Goal: Use online tool/utility: Utilize a website feature to perform a specific function

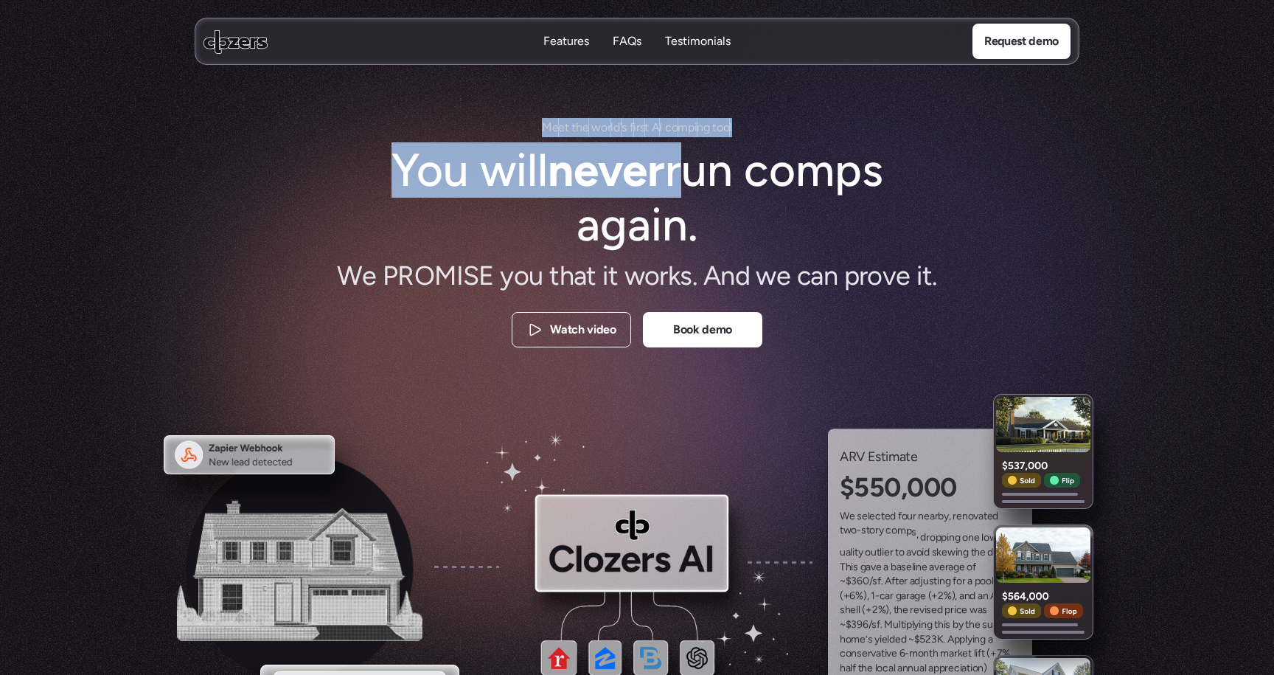
drag, startPoint x: 534, startPoint y: 128, endPoint x: 777, endPoint y: 155, distance: 244.7
click at [777, 155] on div "M e e t t h e w o r l d ' s f i r s t A I c o m p i n g t o o l You will never …" at bounding box center [637, 235] width 649 height 235
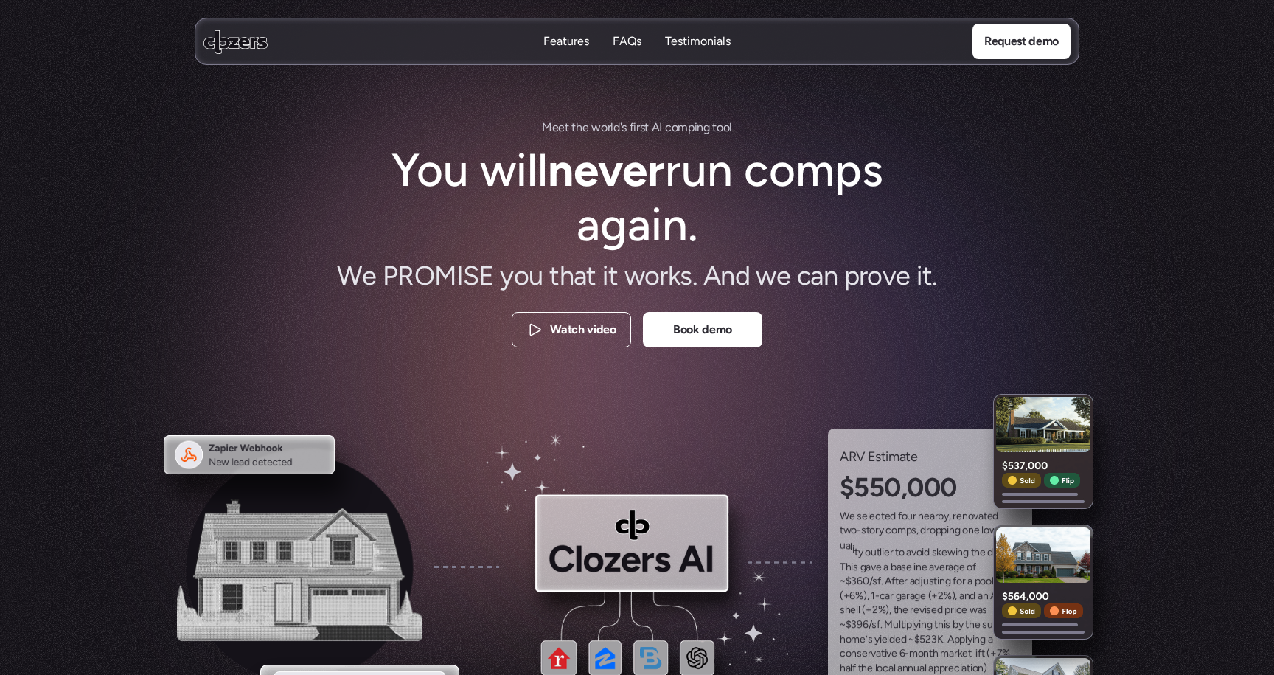
click at [810, 185] on h1 "You will never run comps again." at bounding box center [636, 198] width 501 height 110
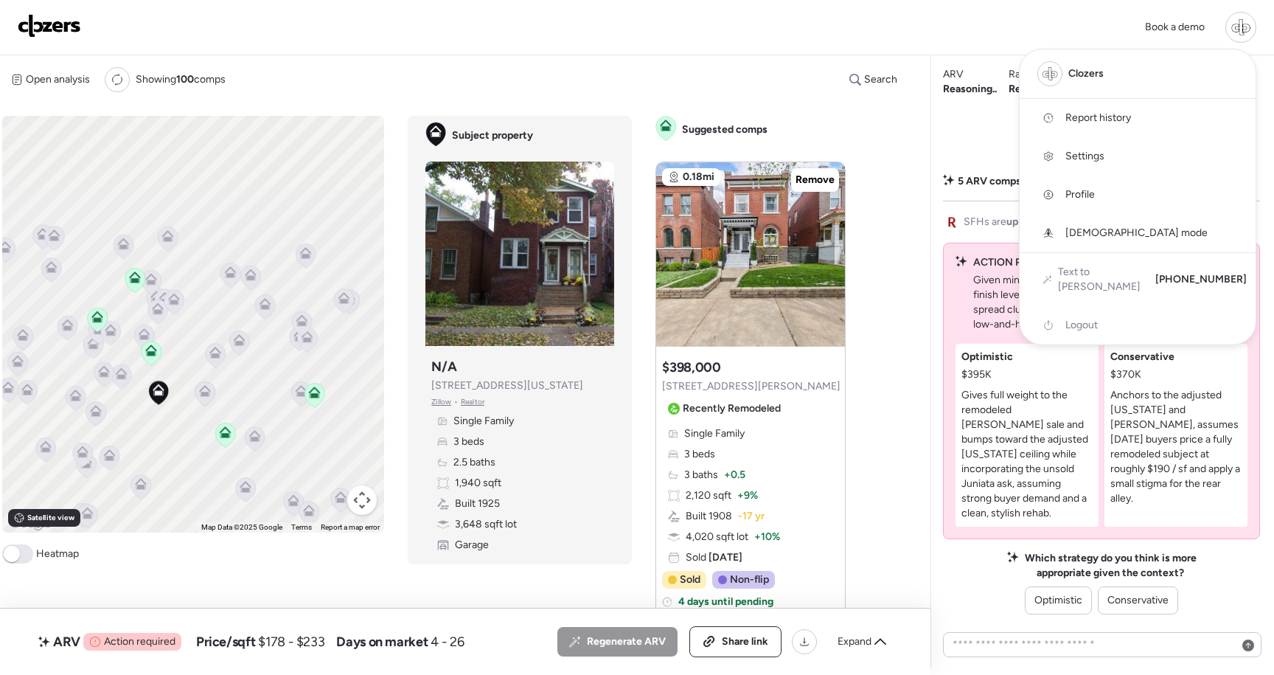
scroll to position [46, 0]
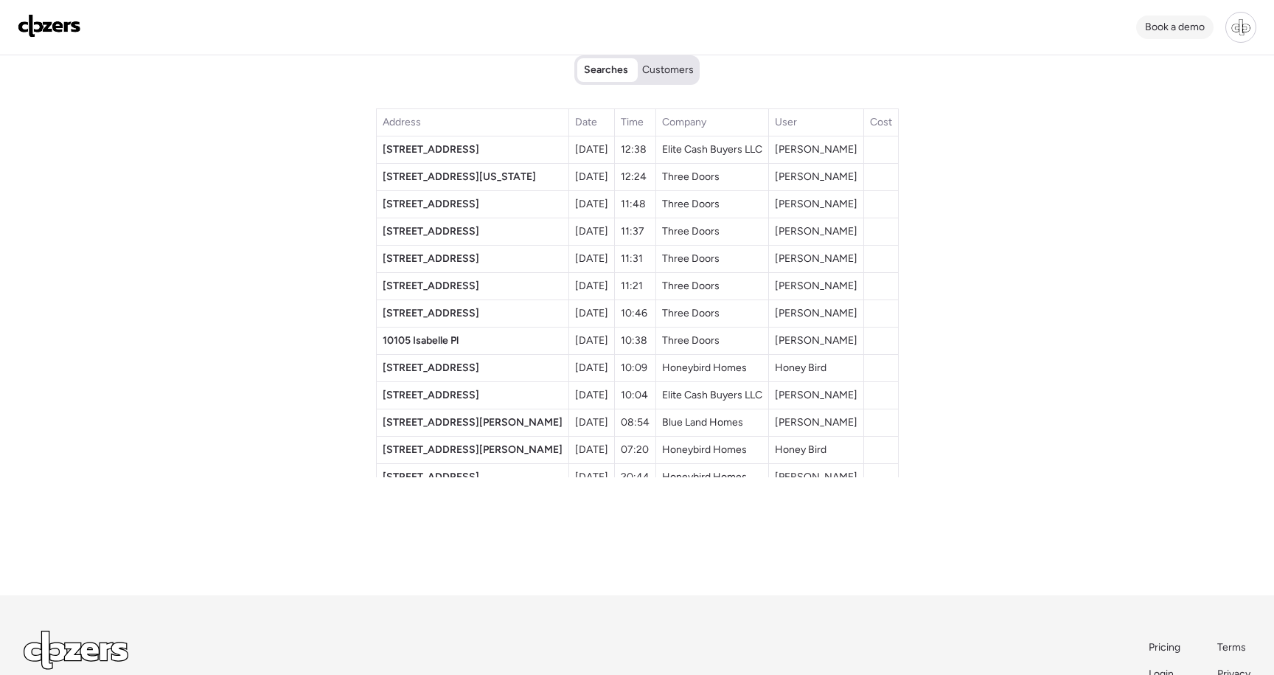
scroll to position [18, 0]
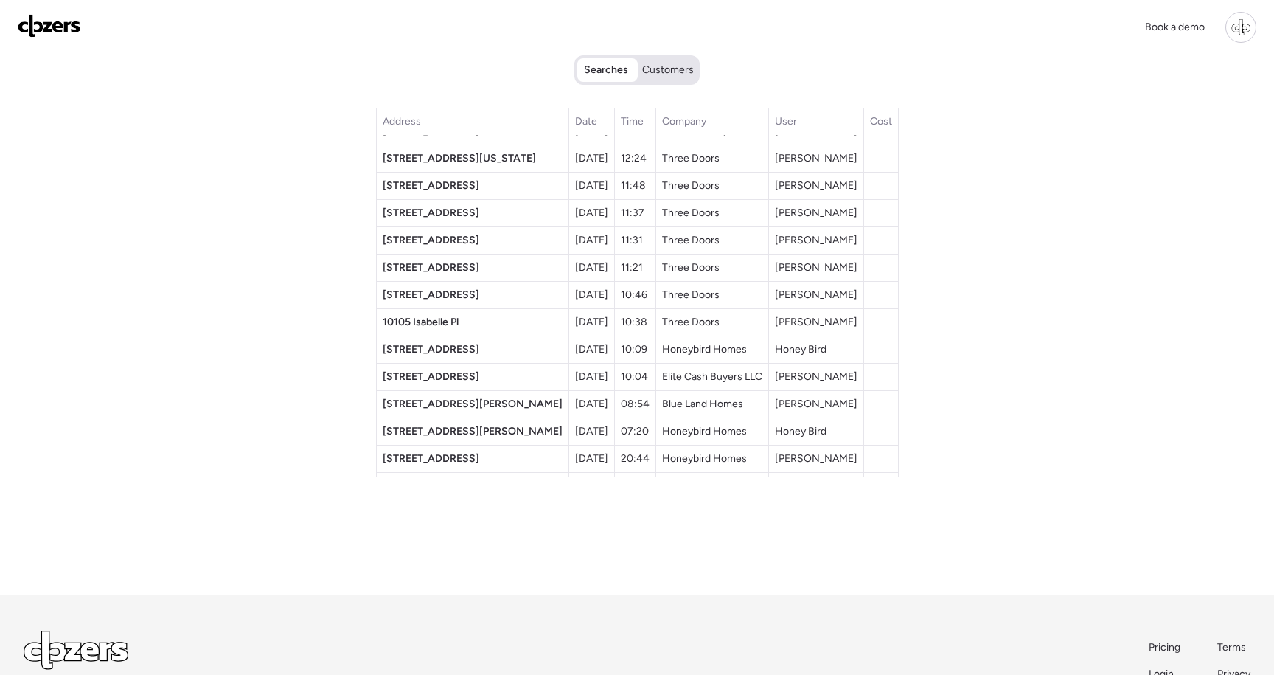
click at [1240, 24] on div at bounding box center [1240, 27] width 31 height 31
click at [1119, 125] on span "Report history" at bounding box center [1098, 118] width 66 height 15
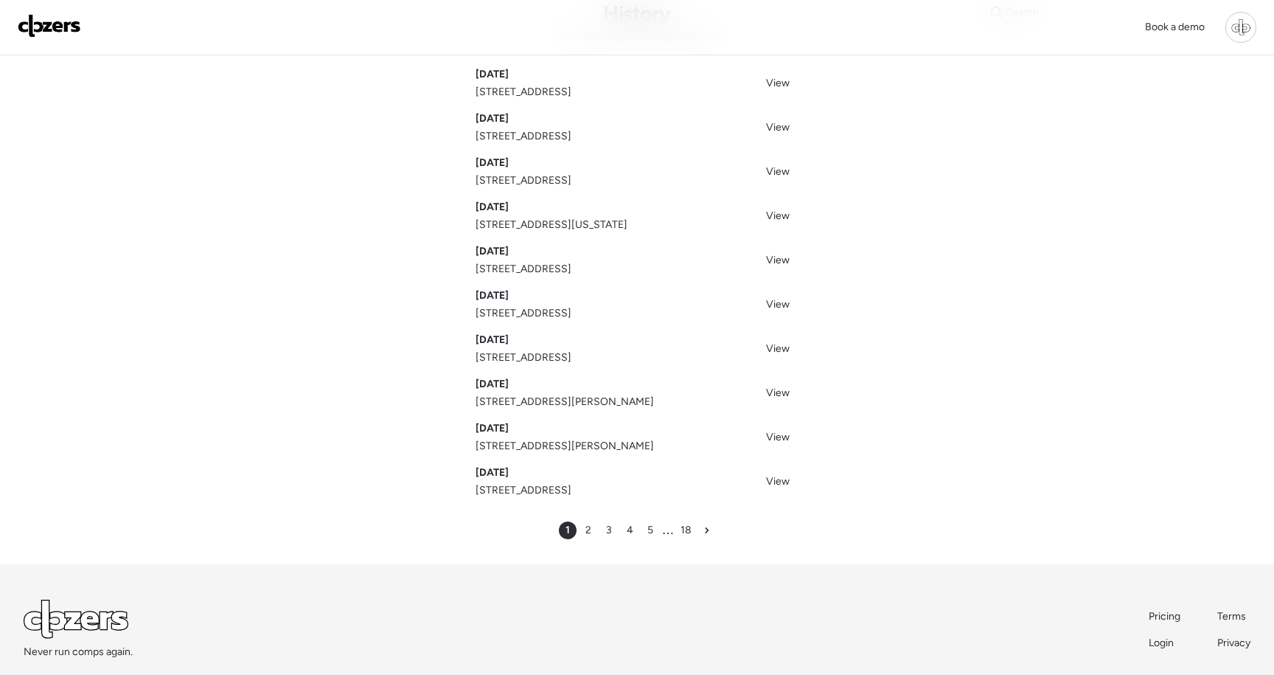
scroll to position [80, 0]
click at [587, 527] on span "2" at bounding box center [588, 528] width 6 height 15
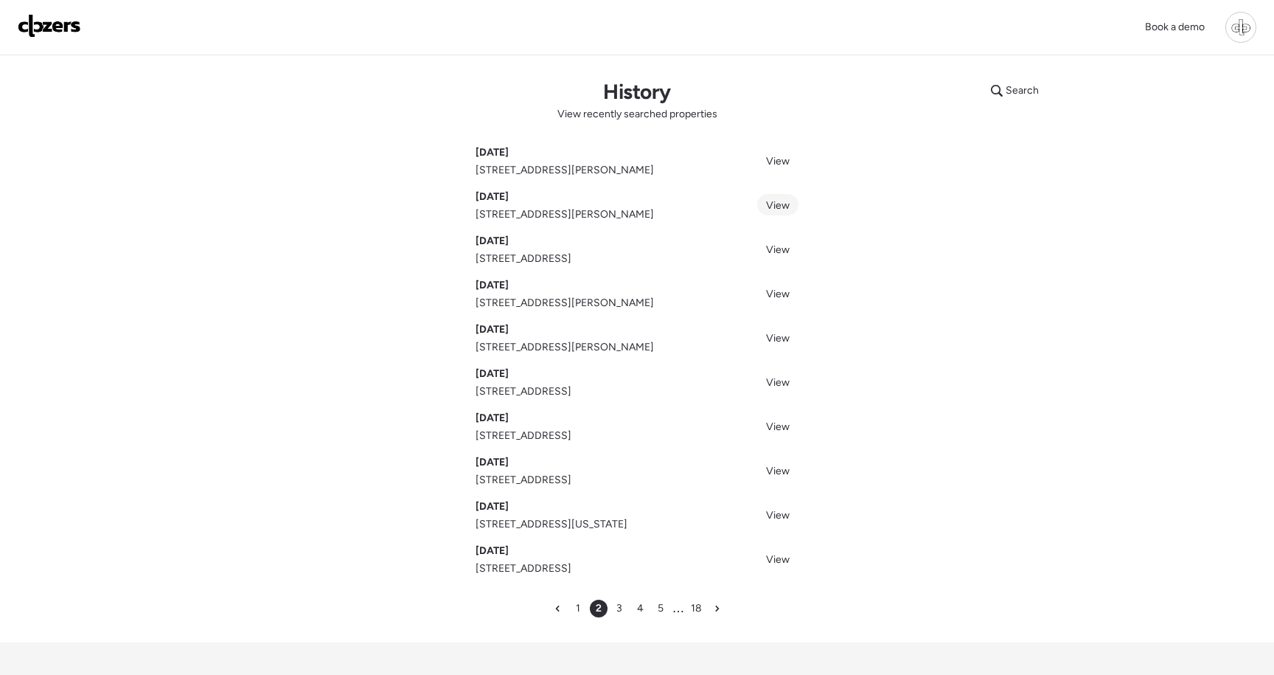
click at [776, 211] on span "View" at bounding box center [778, 205] width 24 height 13
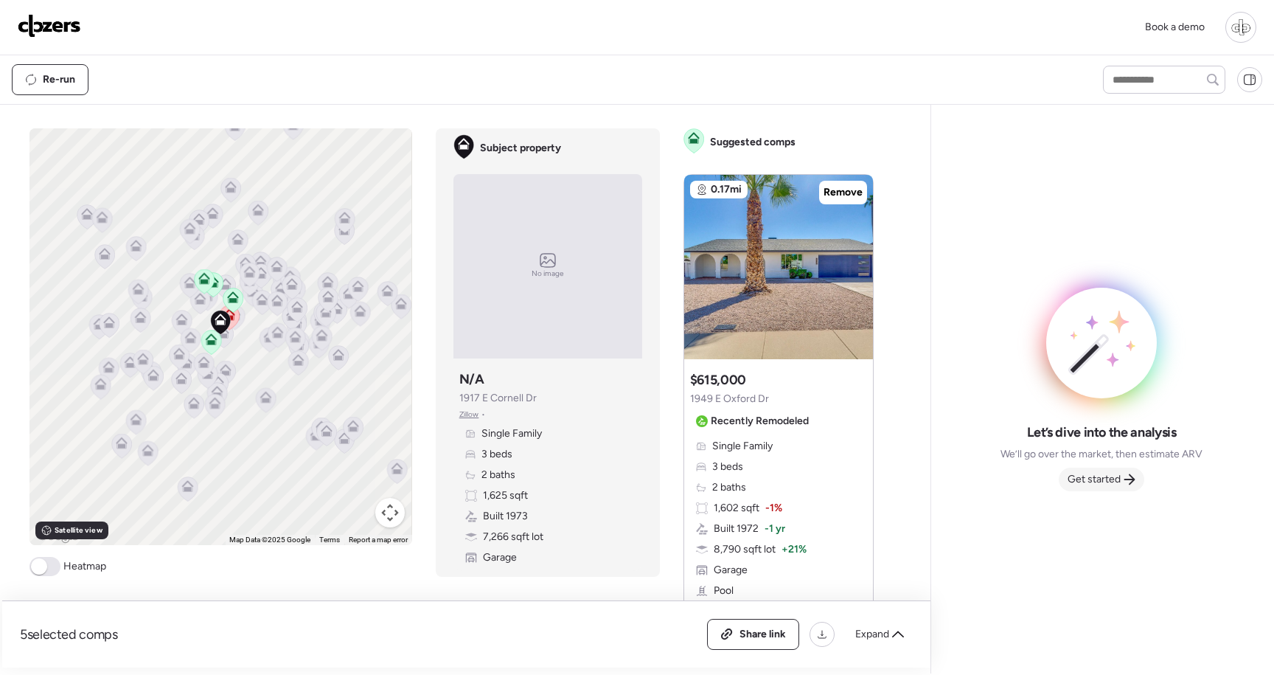
click at [1099, 473] on span "Get started" at bounding box center [1094, 479] width 53 height 15
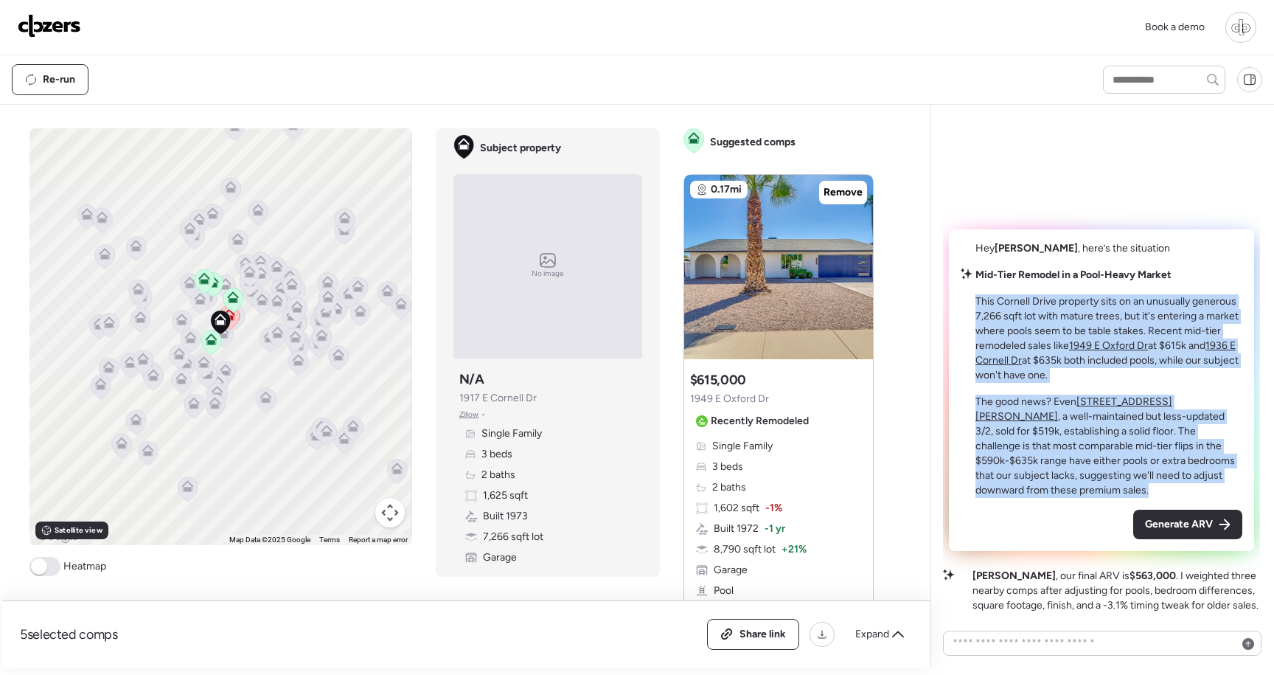
drag, startPoint x: 976, startPoint y: 300, endPoint x: 1073, endPoint y: 492, distance: 215.6
click at [1073, 492] on div "Mid-Tier Remodel in a Pool-Heavy Market This Cornell Drive property sits on an …" at bounding box center [1108, 383] width 267 height 230
copy div "This Cornell Drive property sits on an unusually generous 7,266 sqft lot with m…"
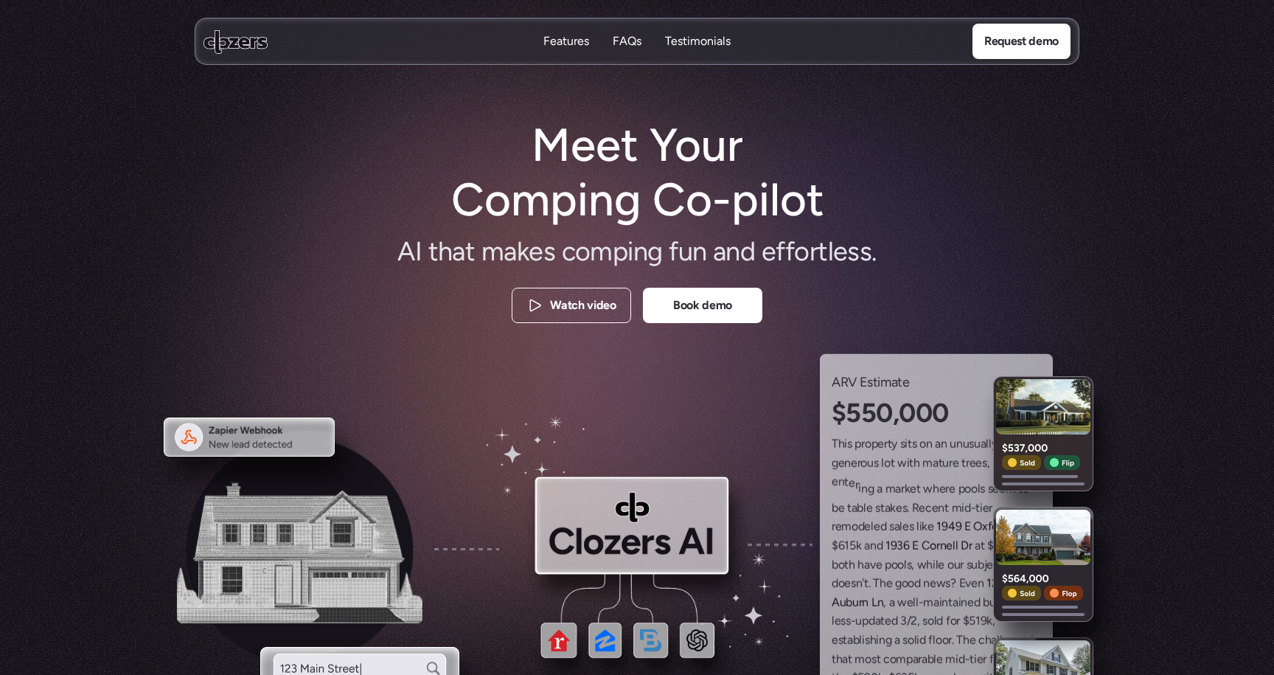
click at [993, 150] on div "Meet Your Comping Co-pilot A I t h a t m a k e s c o m p i n g f u n a n d e f …" at bounding box center [637, 223] width 885 height 211
